Goal: Find contact information: Find contact information

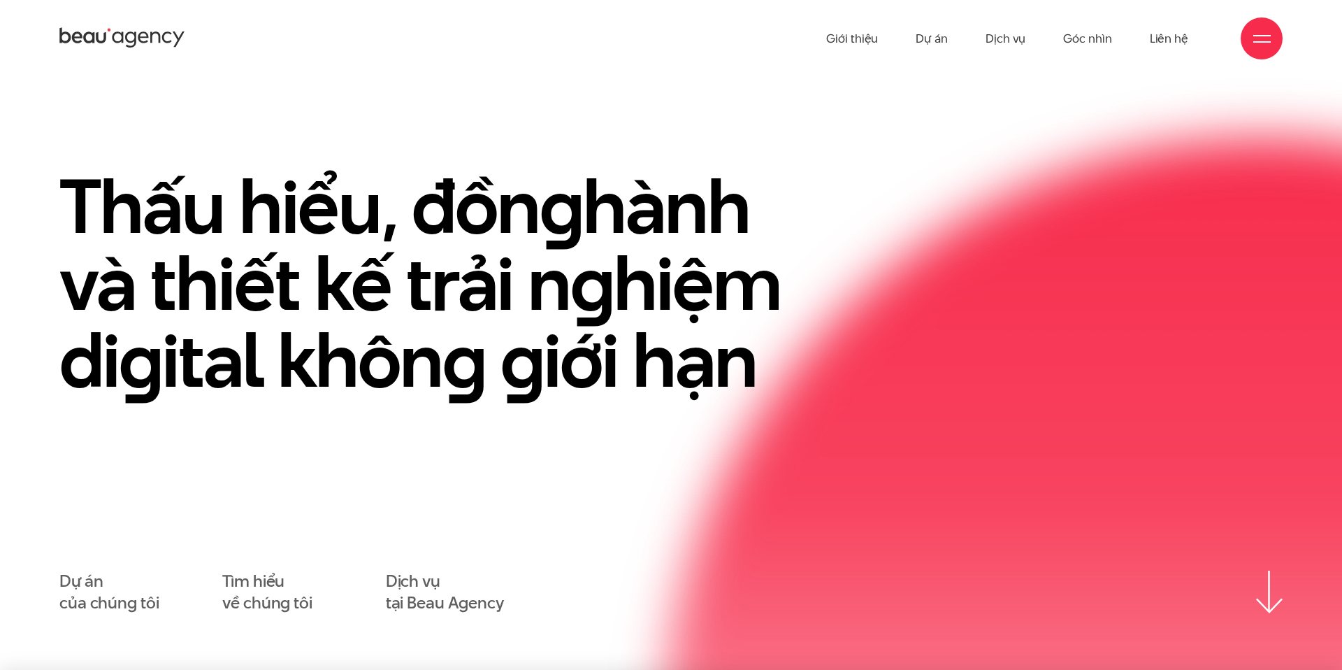
click at [1256, 43] on div at bounding box center [1262, 38] width 17 height 17
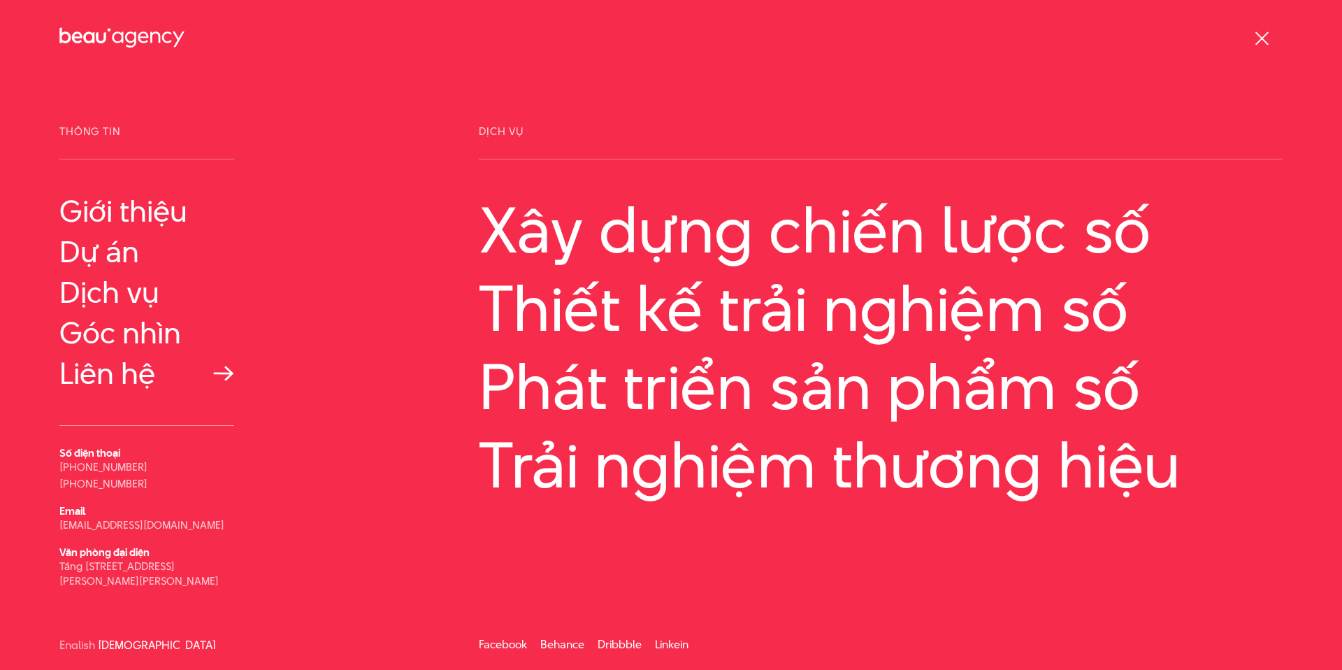
click at [120, 378] on link "Liên hệ" at bounding box center [146, 374] width 175 height 34
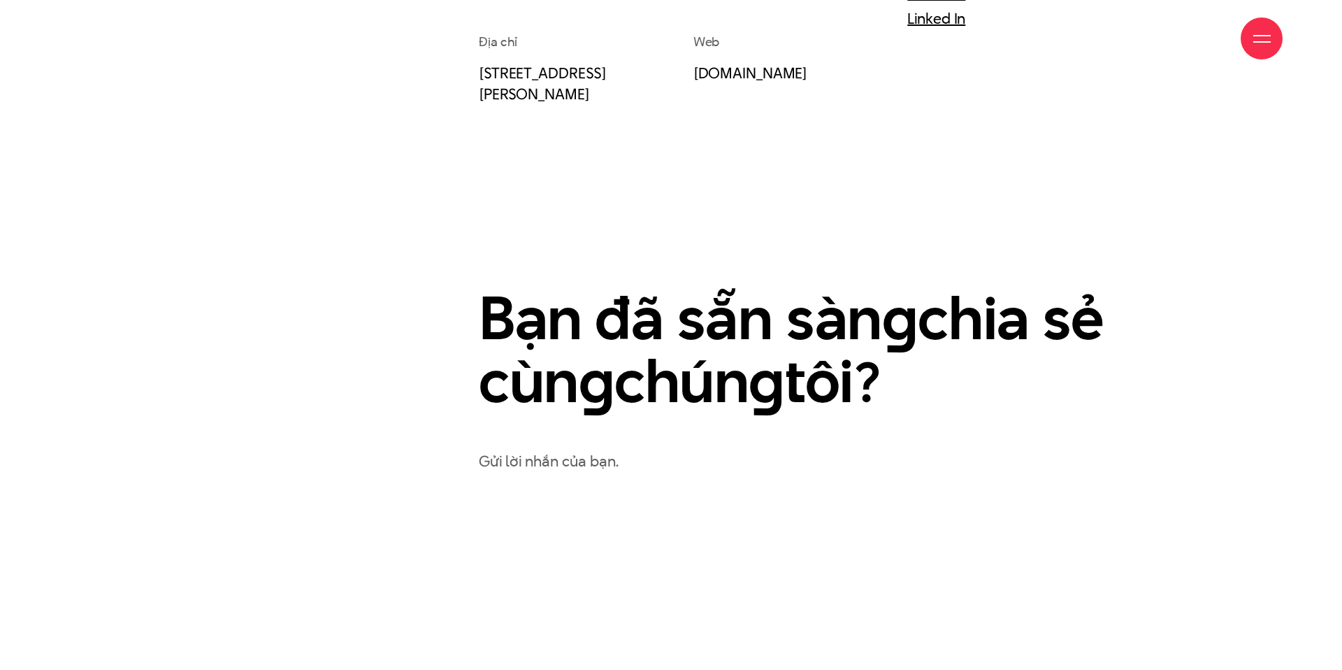
scroll to position [987, 0]
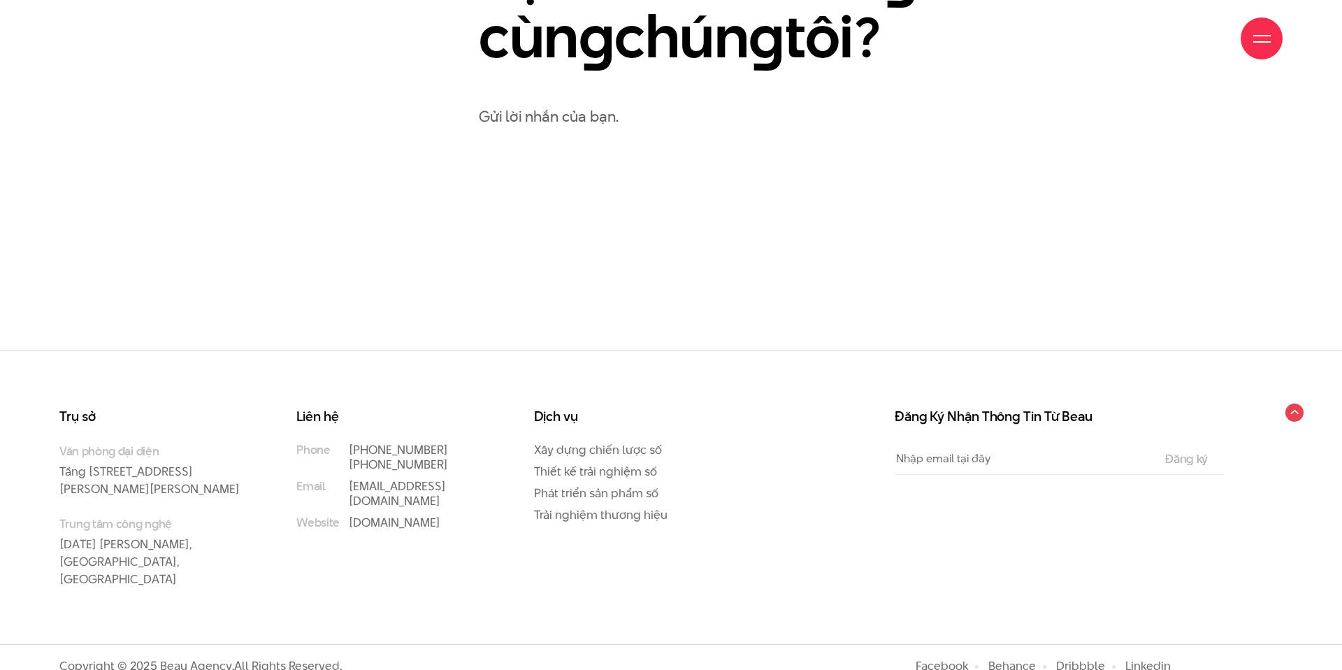
drag, startPoint x: 929, startPoint y: 648, endPoint x: 808, endPoint y: 321, distance: 348.9
click at [929, 657] on link "Facebook" at bounding box center [942, 665] width 52 height 17
